Goal: Information Seeking & Learning: Learn about a topic

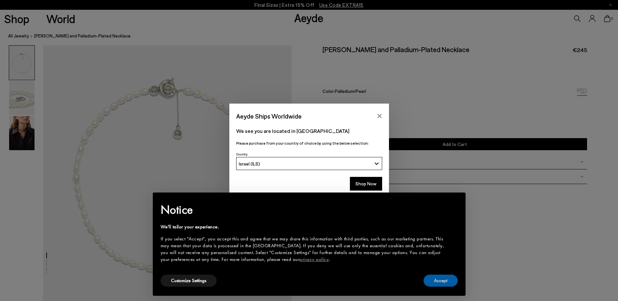
drag, startPoint x: 445, startPoint y: 282, endPoint x: 426, endPoint y: 259, distance: 30.3
click at [445, 283] on button "Accept" at bounding box center [440, 281] width 34 height 12
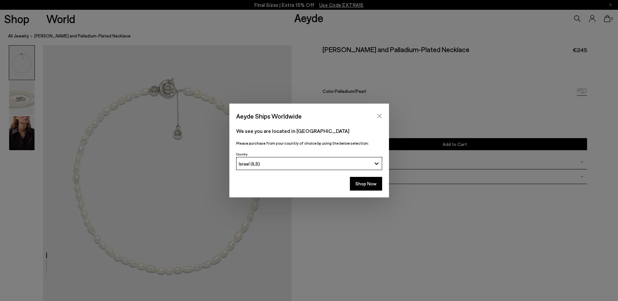
click at [378, 119] on button "Close" at bounding box center [379, 116] width 10 height 10
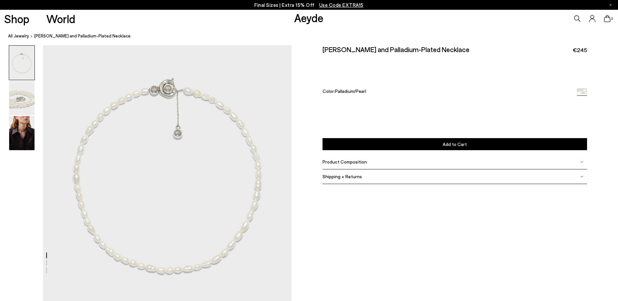
click at [371, 163] on div "Product Composition" at bounding box center [454, 162] width 265 height 15
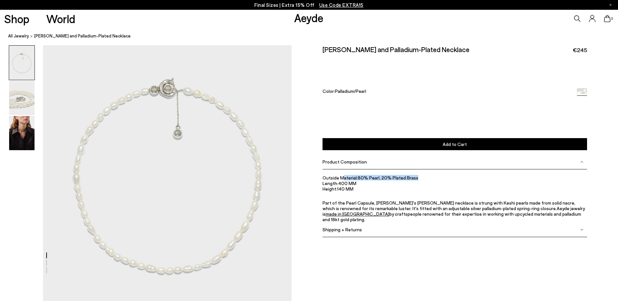
drag, startPoint x: 343, startPoint y: 179, endPoint x: 419, endPoint y: 180, distance: 76.9
click at [419, 180] on li "Outside Material: 80% Pearl, 20% Plated Brass" at bounding box center [454, 178] width 265 height 6
click at [420, 180] on li "Outside Material: 80% Pearl, 20% Plated Brass" at bounding box center [454, 178] width 265 height 6
click at [412, 178] on li "Outside Material: 80% Pearl, 20% Plated Brass" at bounding box center [454, 178] width 265 height 6
click at [410, 178] on li "Outside Material: 80% Pearl, 20% Plated Brass" at bounding box center [454, 178] width 265 height 6
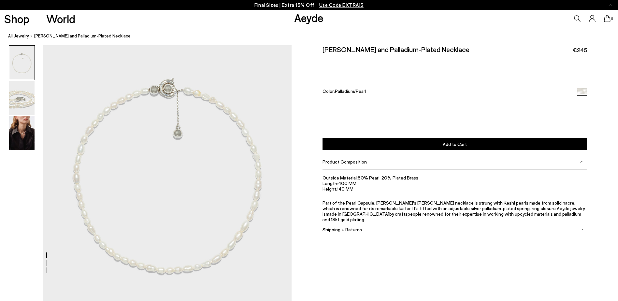
click at [417, 177] on li "Outside Material: 80% Pearl, 20% Plated Brass" at bounding box center [454, 178] width 265 height 6
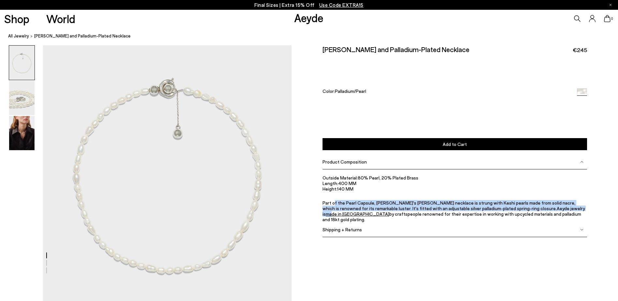
drag, startPoint x: 333, startPoint y: 204, endPoint x: 507, endPoint y: 209, distance: 173.6
click at [507, 209] on p "Part of the Pearl Capsule, [PERSON_NAME]'s [PERSON_NAME] necklace is strung wit…" at bounding box center [454, 211] width 265 height 22
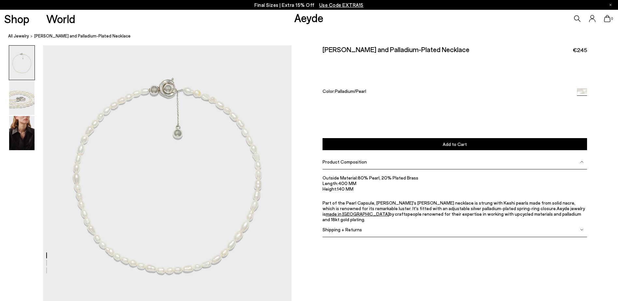
drag, startPoint x: 507, startPoint y: 209, endPoint x: 493, endPoint y: 205, distance: 14.4
click at [507, 213] on p "Part of the Pearl Capsule, [PERSON_NAME]'s [PERSON_NAME] necklace is strung wit…" at bounding box center [454, 211] width 265 height 22
drag, startPoint x: 336, startPoint y: 178, endPoint x: 445, endPoint y: 177, distance: 109.4
click at [445, 177] on li "Outside Material: 80% Pearl, 20% Plated Brass" at bounding box center [454, 178] width 265 height 6
drag, startPoint x: 445, startPoint y: 177, endPoint x: 356, endPoint y: 176, distance: 89.6
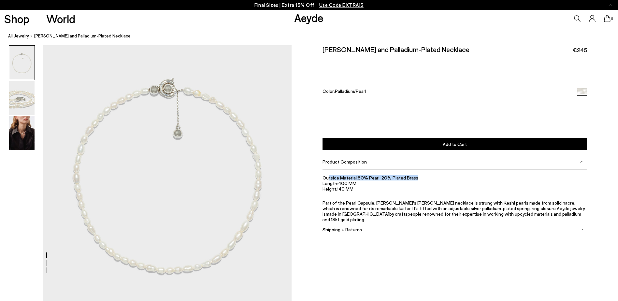
click at [359, 176] on li "Outside Material: 80% Pearl, 20% Plated Brass" at bounding box center [454, 178] width 265 height 6
drag, startPoint x: 314, startPoint y: 180, endPoint x: 447, endPoint y: 182, distance: 132.9
click at [447, 182] on div "[PERSON_NAME] and Palladium-Plated Necklace €245 Color: Palladium/Pearl Please …" at bounding box center [454, 145] width 326 height 201
drag, startPoint x: 447, startPoint y: 182, endPoint x: 473, endPoint y: 203, distance: 33.2
click at [473, 203] on p "Part of the Pearl Capsule, [PERSON_NAME]'s [PERSON_NAME] necklace is strung wit…" at bounding box center [454, 211] width 265 height 22
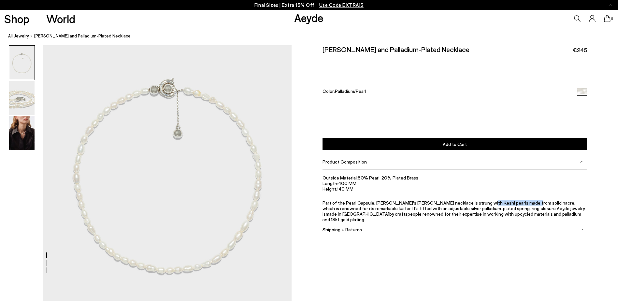
drag, startPoint x: 469, startPoint y: 204, endPoint x: 512, endPoint y: 203, distance: 42.7
click at [512, 203] on p "Part of the Pearl Capsule, [PERSON_NAME]'s [PERSON_NAME] necklace is strung wit…" at bounding box center [454, 211] width 265 height 22
click at [507, 197] on ul "Outside Material: 80% Pearl, 20% Plated Brass Length: 400 MM Height: 140 MM Par…" at bounding box center [454, 198] width 265 height 47
click at [494, 204] on p "Part of the Pearl Capsule, [PERSON_NAME]'s [PERSON_NAME] necklace is strung wit…" at bounding box center [454, 211] width 265 height 22
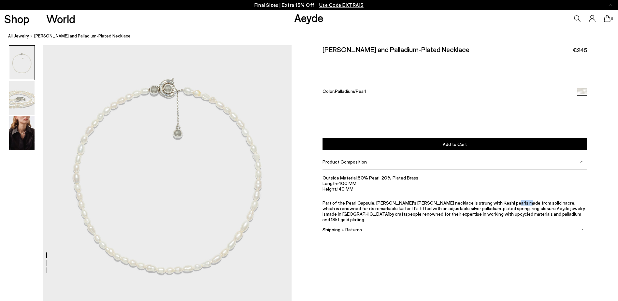
copy p "solid"
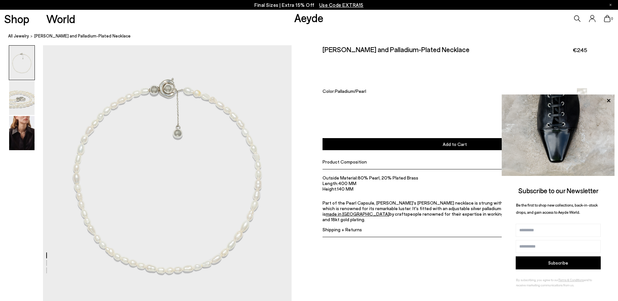
drag, startPoint x: 492, startPoint y: 217, endPoint x: 311, endPoint y: 203, distance: 182.0
click at [311, 203] on div "[PERSON_NAME] and Palladium-Plated Necklace €245 Color: Palladium/Pearl Please …" at bounding box center [454, 145] width 326 height 201
copy p "Part of the Pearl Capsule, [PERSON_NAME]'s [PERSON_NAME] necklace is strung wit…"
